Goal: Transaction & Acquisition: Obtain resource

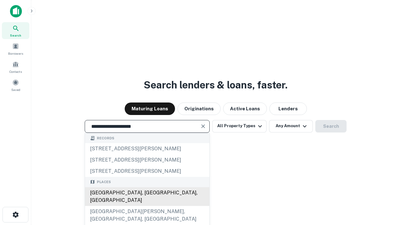
click at [147, 206] on div "[GEOGRAPHIC_DATA], [GEOGRAPHIC_DATA], [GEOGRAPHIC_DATA]" at bounding box center [147, 196] width 124 height 19
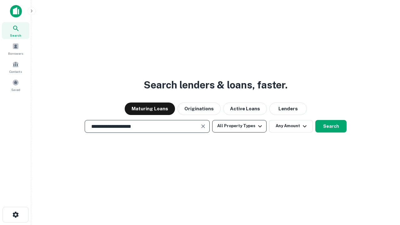
type input "**********"
click at [240, 126] on button "All Property Types" at bounding box center [239, 126] width 54 height 13
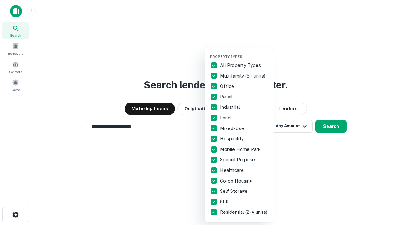
click at [245, 53] on button "button" at bounding box center [244, 53] width 69 height 0
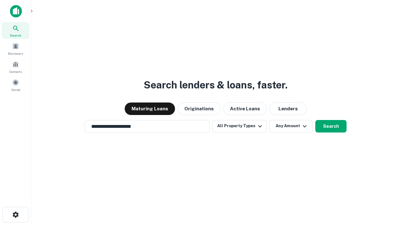
scroll to position [4, 75]
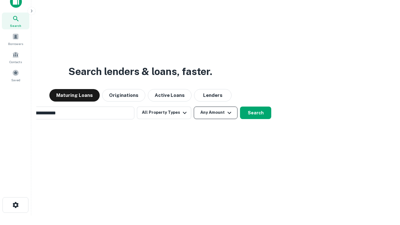
click at [194, 107] on button "Any Amount" at bounding box center [216, 113] width 44 height 13
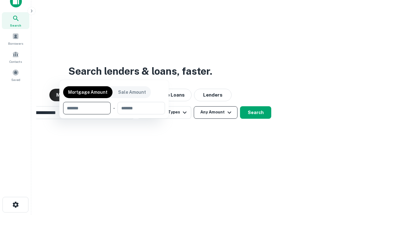
scroll to position [45, 177]
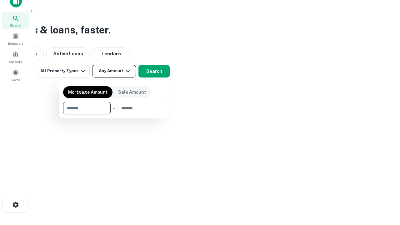
type input "*******"
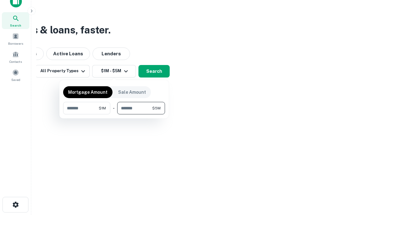
type input "*******"
click at [114, 114] on button "button" at bounding box center [114, 114] width 102 height 0
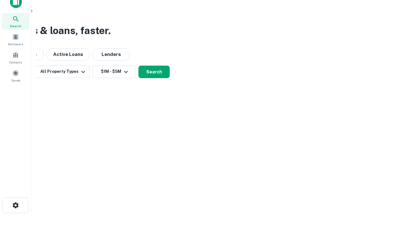
scroll to position [4, 115]
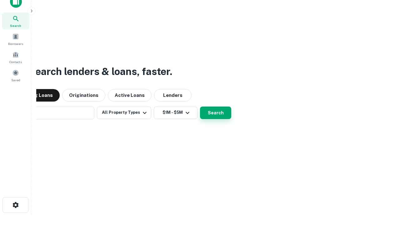
click at [200, 107] on button "Search" at bounding box center [215, 113] width 31 height 13
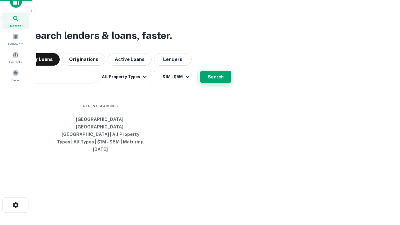
scroll to position [17, 177]
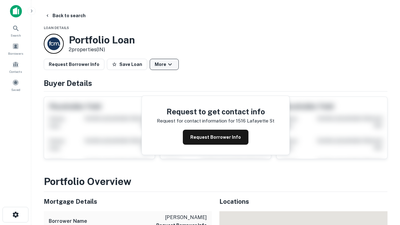
click at [164, 64] on button "More" at bounding box center [164, 64] width 29 height 11
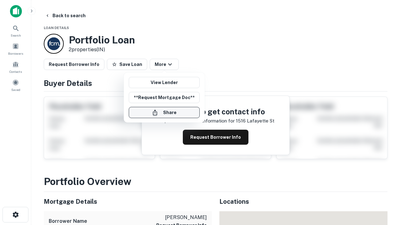
click at [164, 113] on button "Share" at bounding box center [164, 112] width 71 height 11
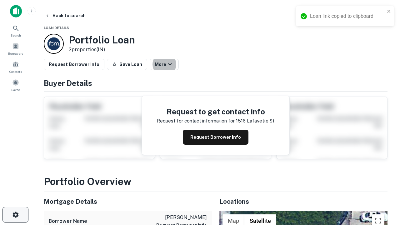
click at [15, 215] on icon "button" at bounding box center [16, 215] width 8 height 8
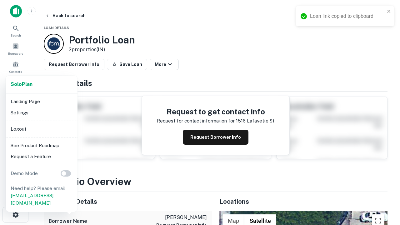
click at [41, 129] on li "Logout" at bounding box center [41, 129] width 67 height 11
